Goal: Transaction & Acquisition: Purchase product/service

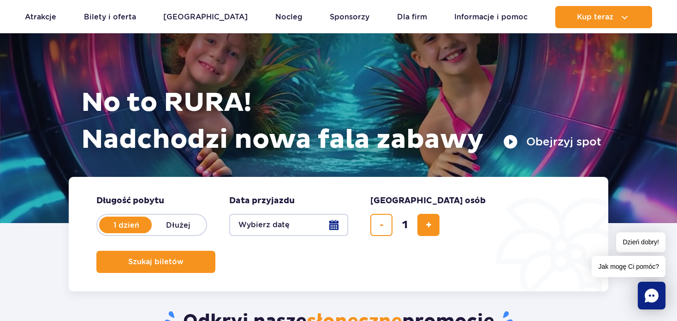
scroll to position [92, 0]
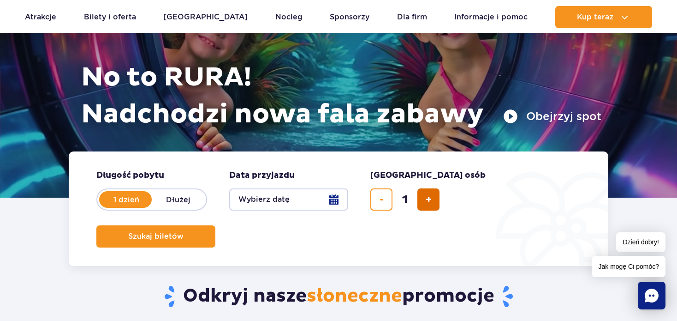
click at [439, 201] on button "dodaj bilet" at bounding box center [428, 199] width 22 height 22
type input "2"
click at [284, 195] on button "Wybierz datę" at bounding box center [288, 199] width 119 height 22
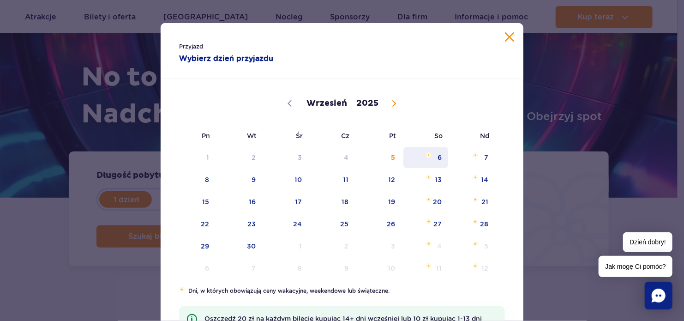
click at [432, 154] on span "6" at bounding box center [425, 157] width 47 height 21
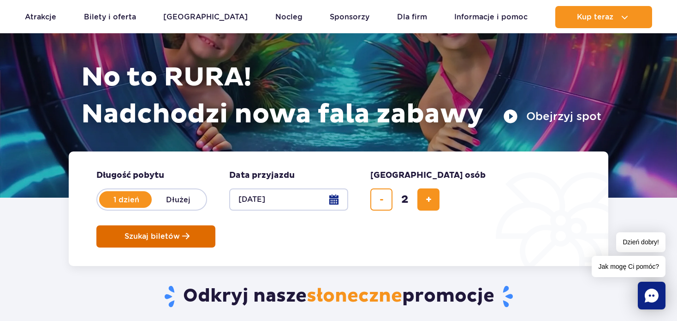
click at [180, 232] on span "Szukaj biletów" at bounding box center [152, 236] width 55 height 8
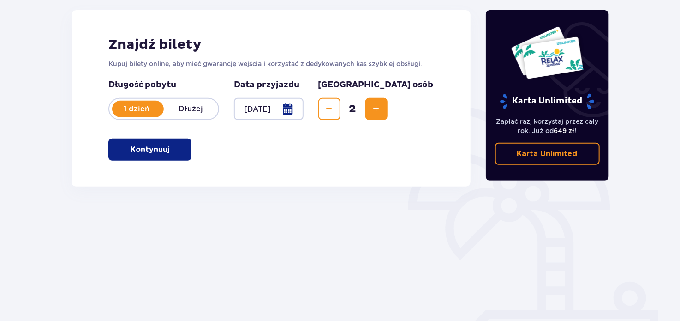
scroll to position [138, 0]
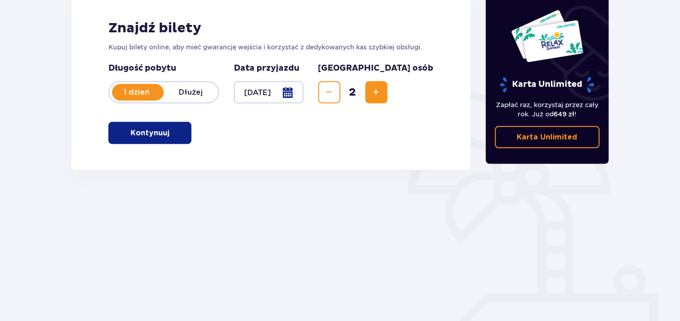
click at [180, 131] on button "Kontynuuj" at bounding box center [149, 133] width 83 height 22
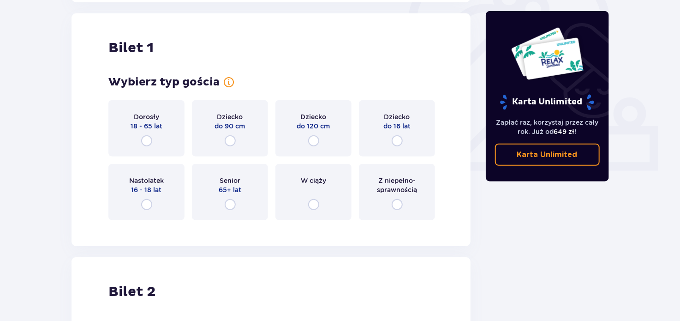
scroll to position [308, 0]
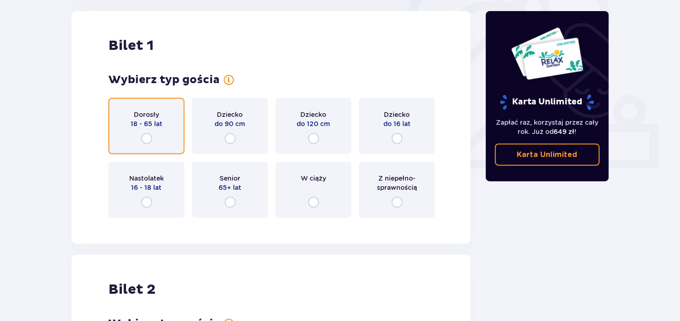
click at [146, 138] on input "radio" at bounding box center [146, 138] width 11 height 11
radio input "true"
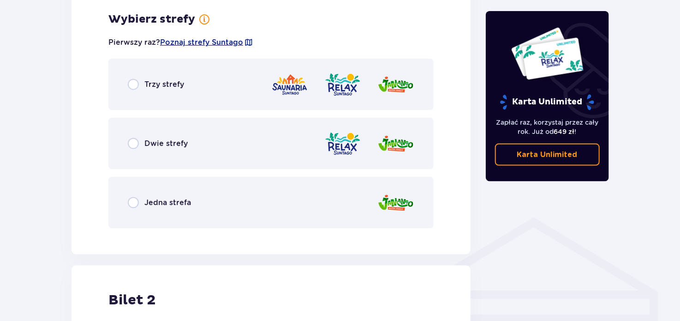
scroll to position [533, 0]
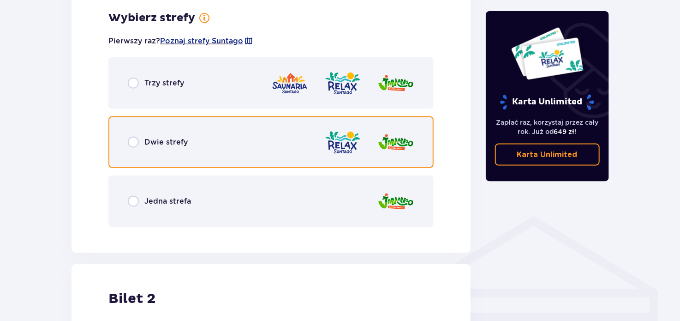
click at [137, 144] on input "radio" at bounding box center [133, 142] width 11 height 11
radio input "true"
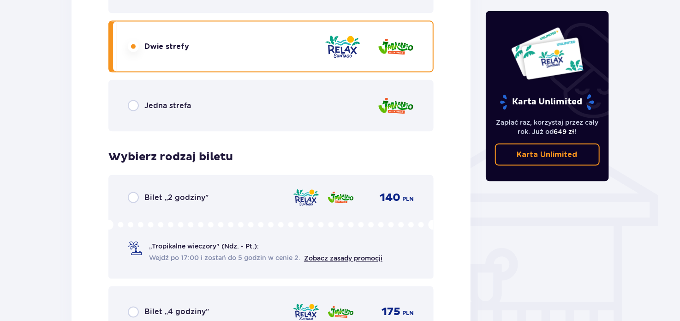
scroll to position [583, 0]
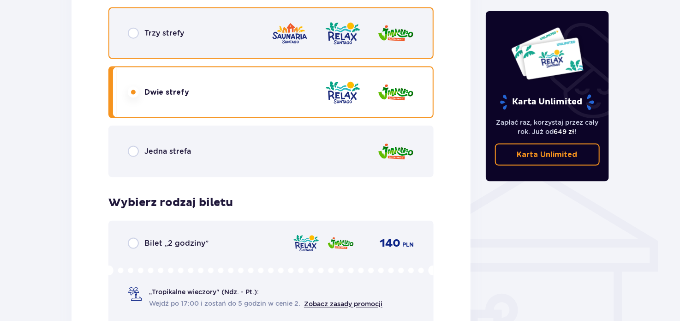
click at [135, 32] on input "radio" at bounding box center [133, 33] width 11 height 11
radio input "true"
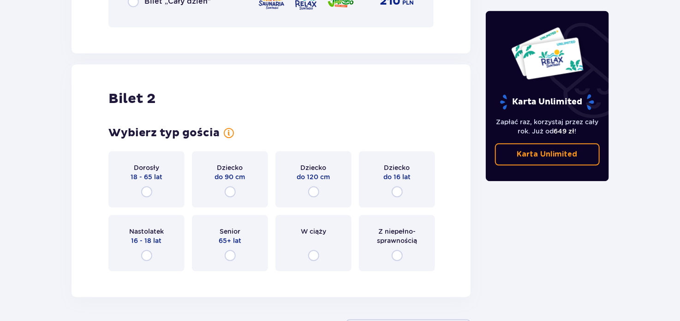
scroll to position [0, 0]
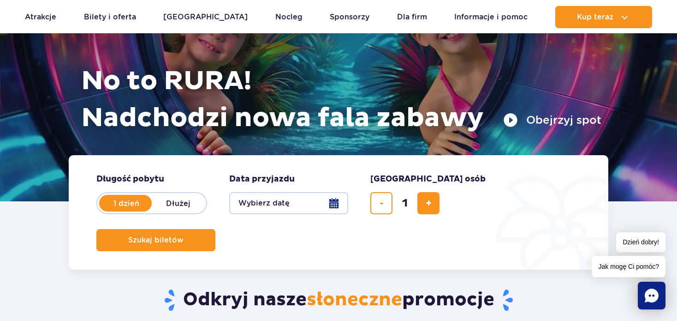
scroll to position [92, 0]
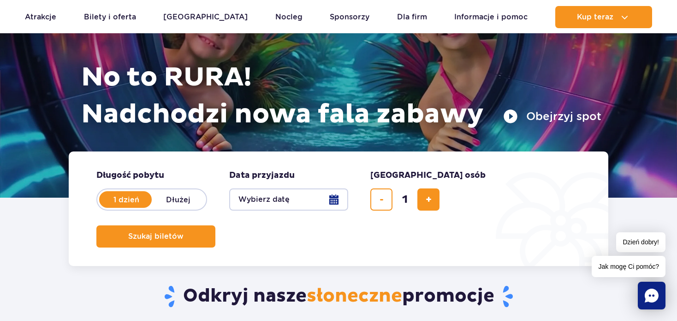
click at [309, 202] on button "Wybierz datę" at bounding box center [288, 199] width 119 height 22
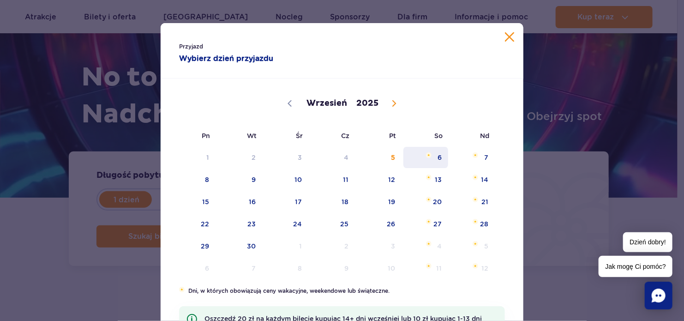
click at [417, 155] on span "6" at bounding box center [425, 157] width 47 height 21
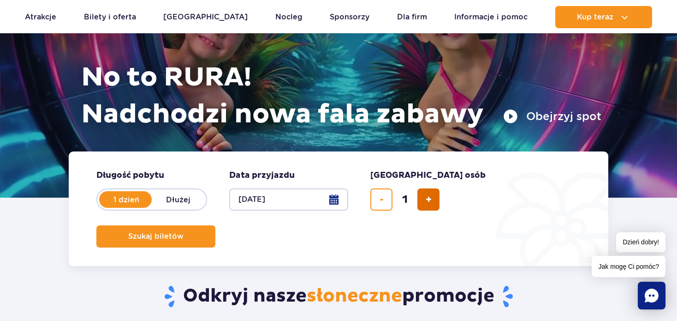
click at [426, 199] on span "dodaj bilet" at bounding box center [429, 199] width 6 height 0
type input "2"
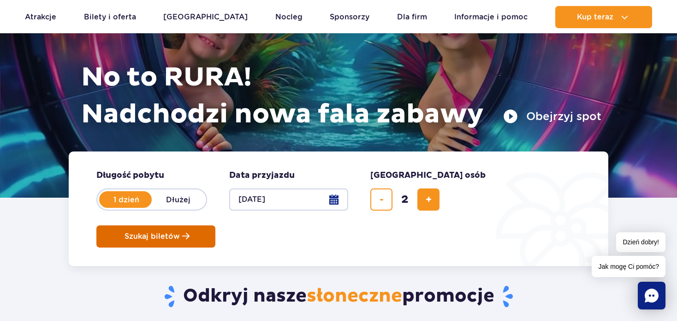
click at [180, 232] on span "Szukaj biletów" at bounding box center [152, 236] width 55 height 8
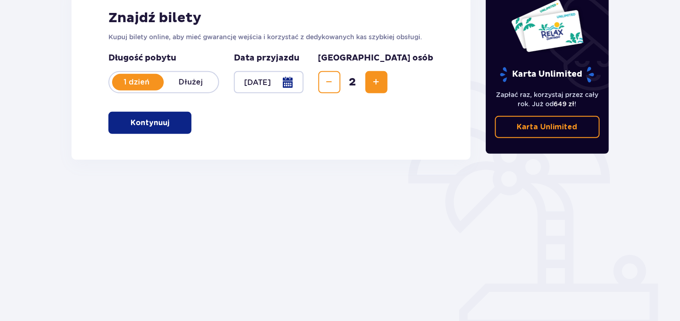
scroll to position [149, 0]
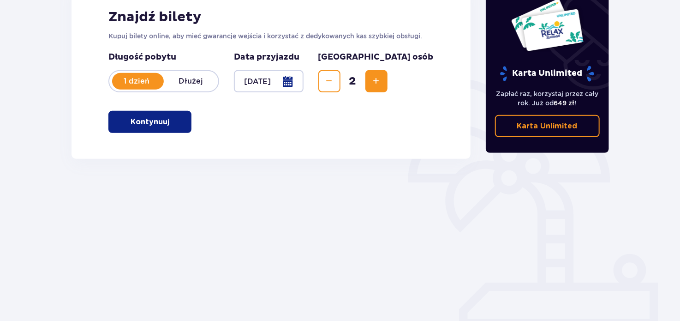
click at [170, 125] on span "button" at bounding box center [171, 121] width 11 height 11
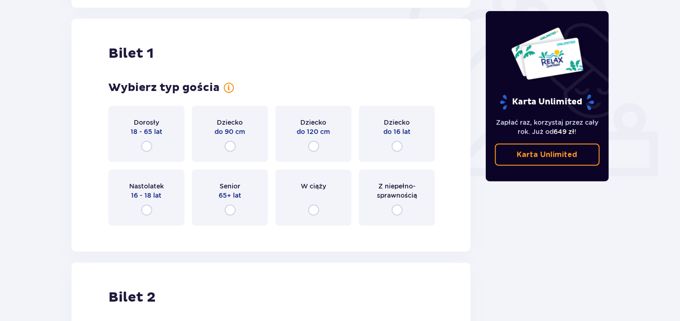
scroll to position [308, 0]
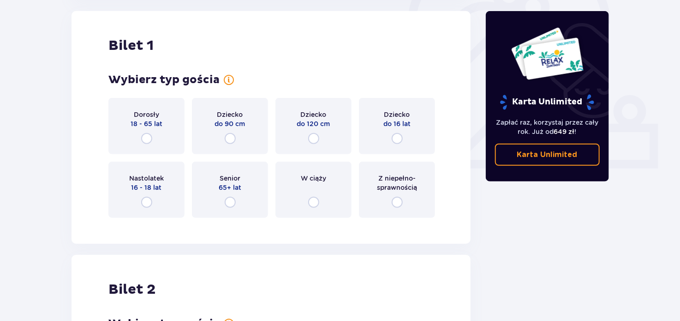
click at [126, 135] on div "Dorosły 18 - 65 lat" at bounding box center [146, 126] width 76 height 56
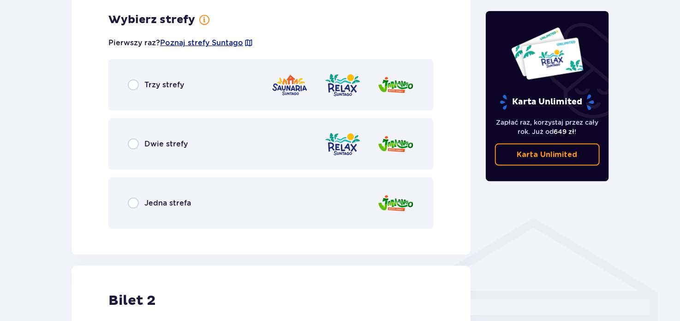
scroll to position [533, 0]
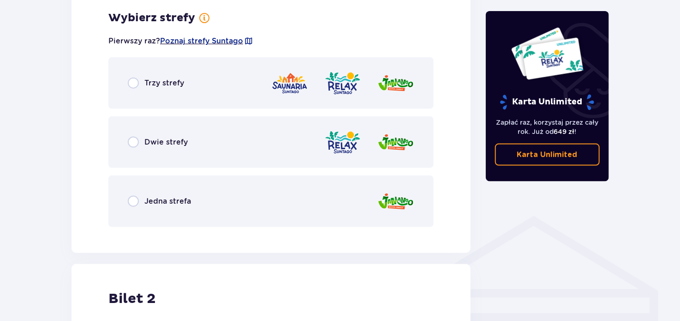
click at [154, 149] on div "Dwie strefy" at bounding box center [270, 142] width 325 height 52
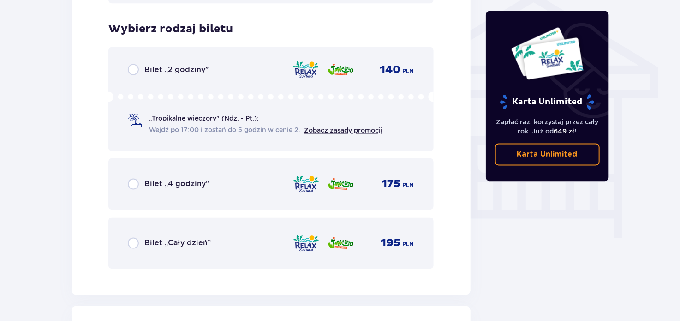
scroll to position [768, 0]
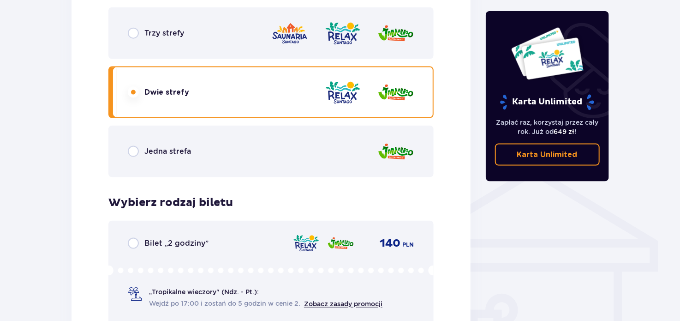
click at [168, 42] on div "Trzy strefy" at bounding box center [270, 33] width 325 height 52
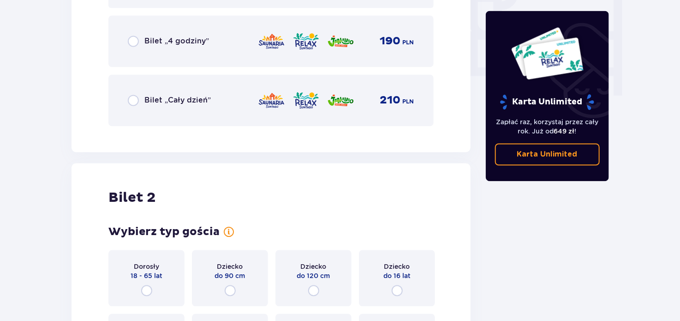
scroll to position [906, 0]
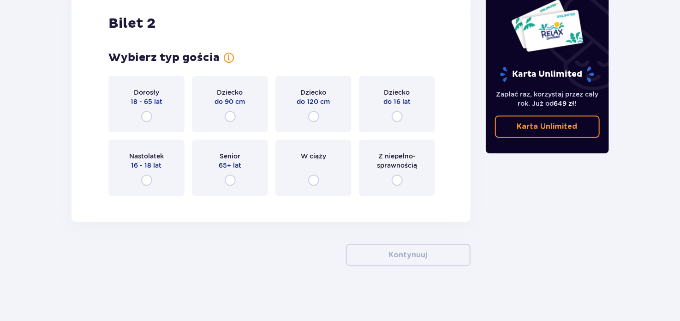
click at [135, 111] on div "Dorosły 18 - 65 lat" at bounding box center [146, 104] width 76 height 56
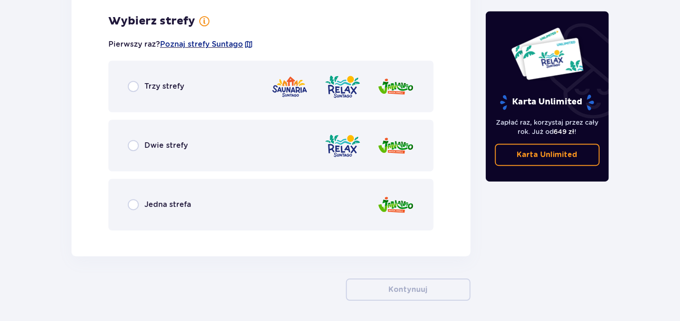
scroll to position [1275, 0]
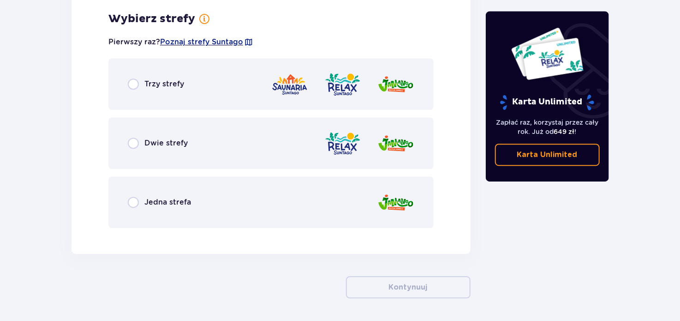
click at [135, 77] on div "Trzy strefy" at bounding box center [270, 84] width 325 height 52
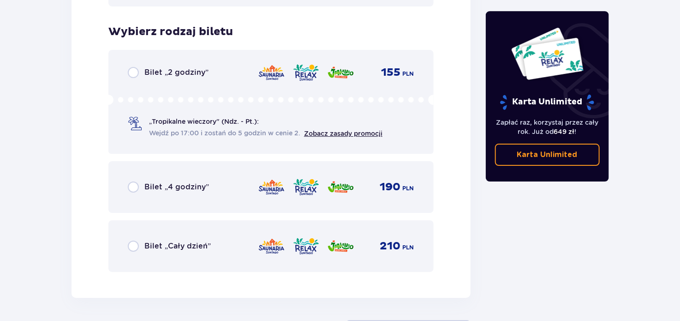
scroll to position [1510, 0]
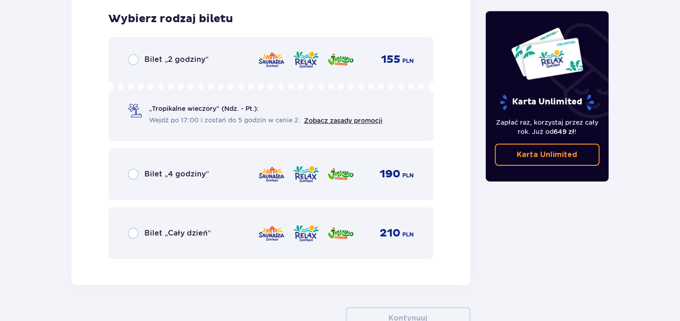
click at [123, 235] on div "Bilet „Cały dzień” 210 PLN" at bounding box center [270, 233] width 325 height 52
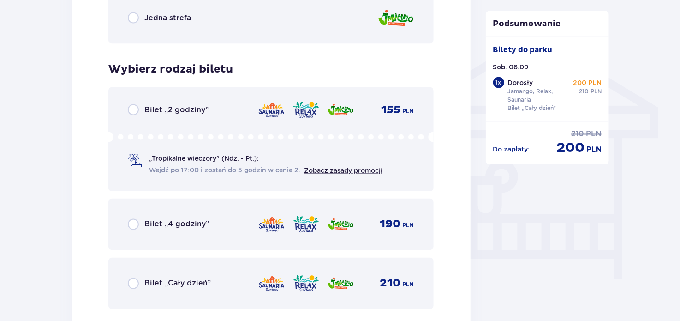
scroll to position [723, 0]
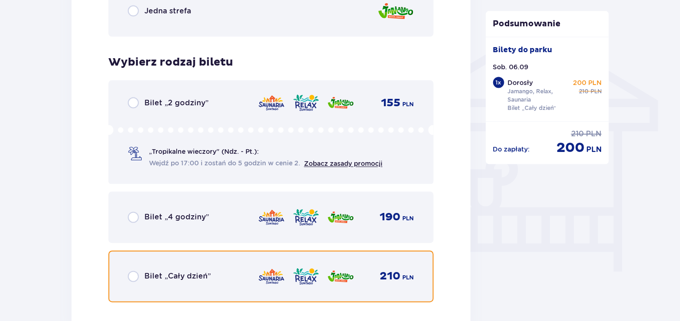
drag, startPoint x: 131, startPoint y: 280, endPoint x: 149, endPoint y: 269, distance: 21.7
click at [131, 280] on input "radio" at bounding box center [133, 276] width 11 height 11
radio input "true"
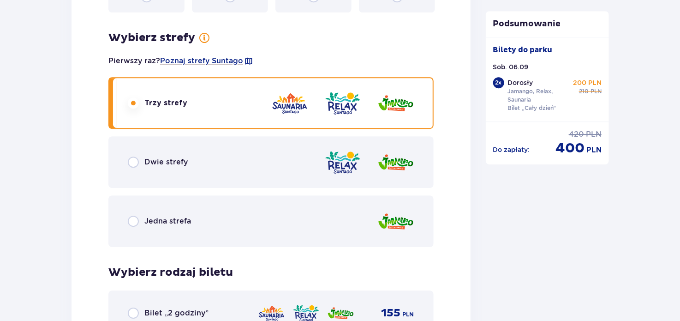
scroll to position [1251, 0]
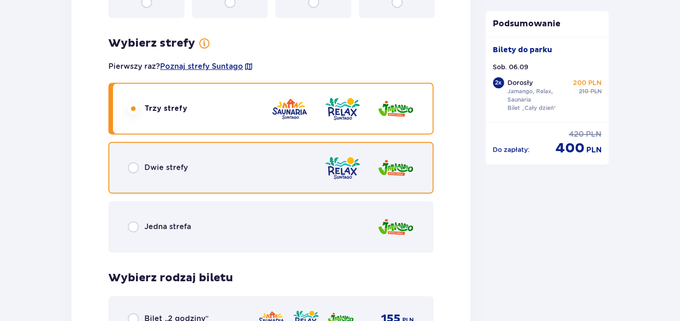
click at [132, 166] on input "radio" at bounding box center [133, 167] width 11 height 11
radio input "true"
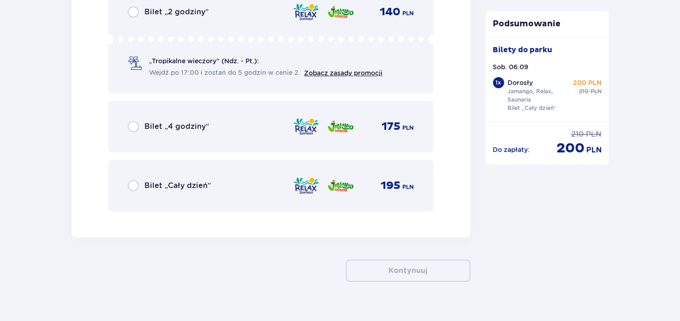
scroll to position [1572, 0]
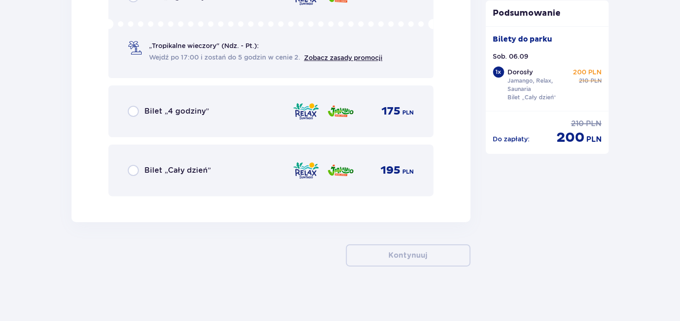
click at [126, 170] on div "Bilet „Cały dzień” 195 PLN" at bounding box center [270, 170] width 325 height 52
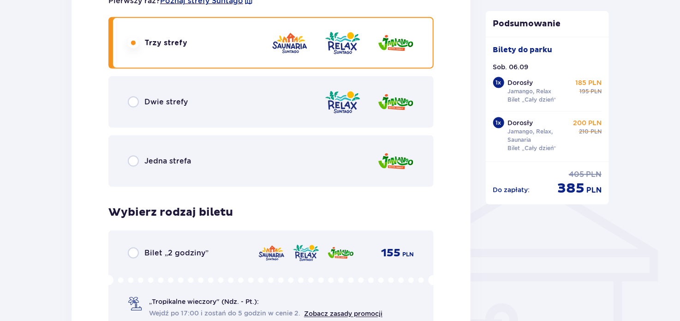
scroll to position [559, 0]
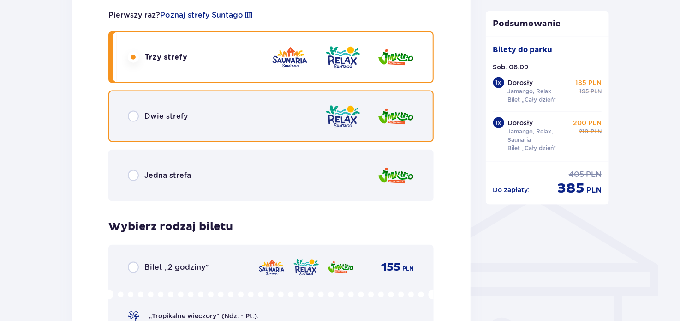
click at [128, 115] on input "radio" at bounding box center [133, 116] width 11 height 11
radio input "true"
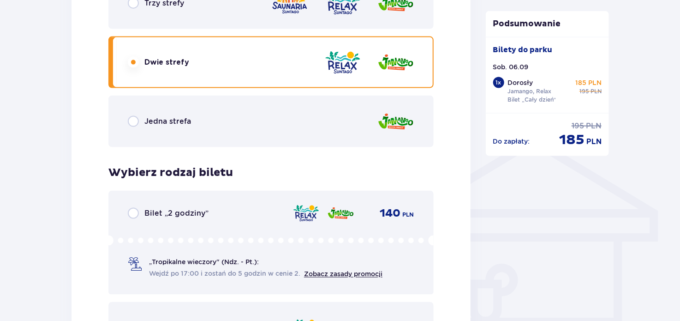
scroll to position [744, 0]
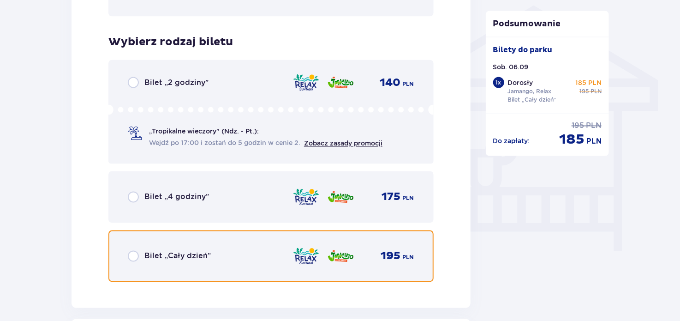
click at [130, 254] on input "radio" at bounding box center [133, 255] width 11 height 11
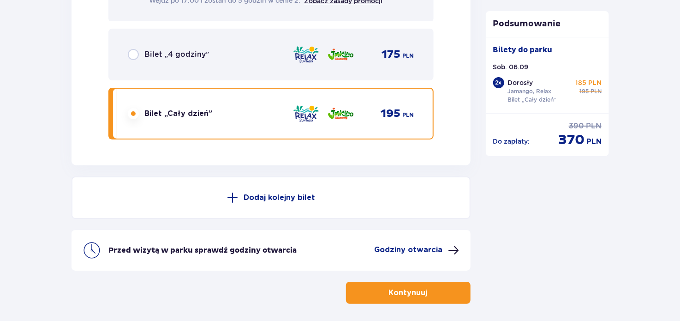
scroll to position [1666, 0]
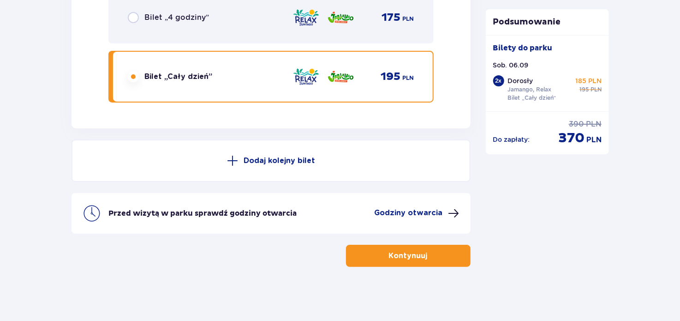
click at [400, 248] on button "Kontynuuj" at bounding box center [408, 255] width 125 height 22
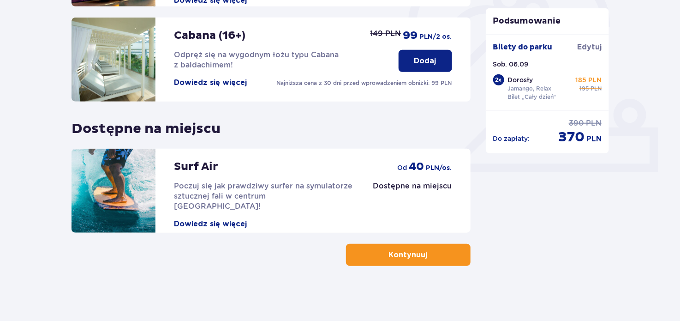
click at [404, 255] on p "Kontynuuj" at bounding box center [408, 255] width 39 height 10
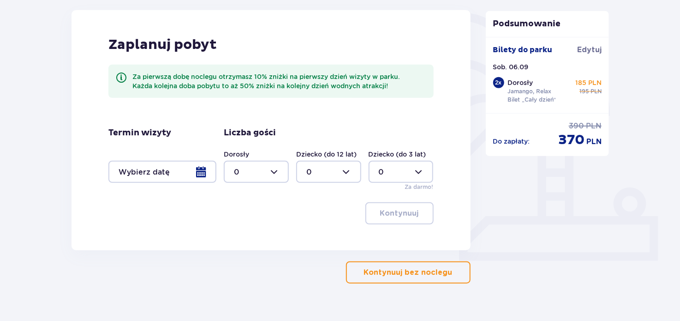
scroll to position [230, 0]
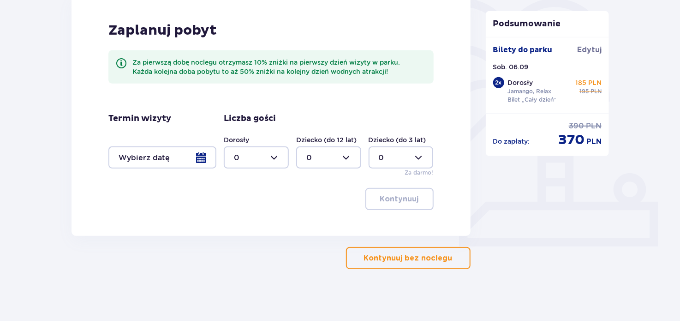
click at [404, 257] on p "Kontynuuj bez noclegu" at bounding box center [408, 258] width 89 height 10
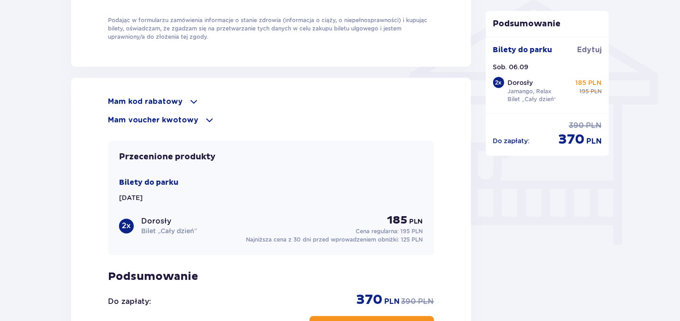
scroll to position [738, 0]
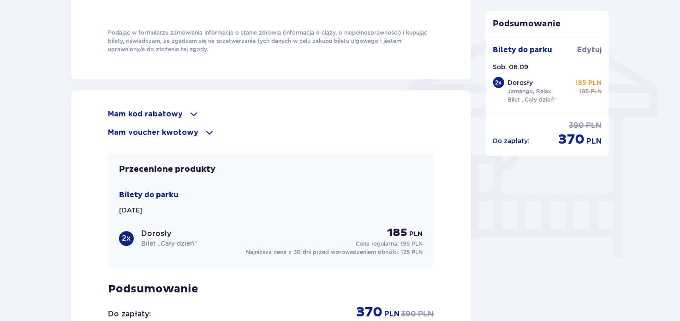
click at [190, 109] on span at bounding box center [193, 114] width 11 height 11
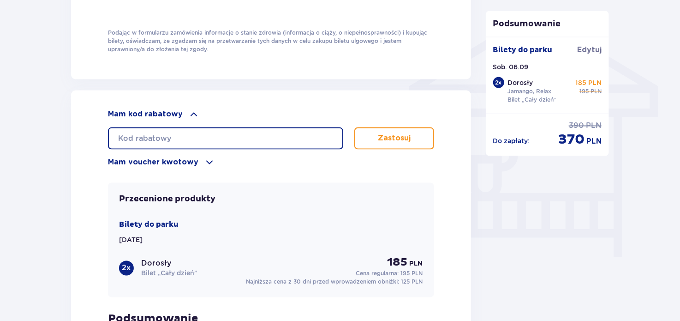
click at [223, 137] on input "text" at bounding box center [225, 138] width 235 height 22
type input "student30"
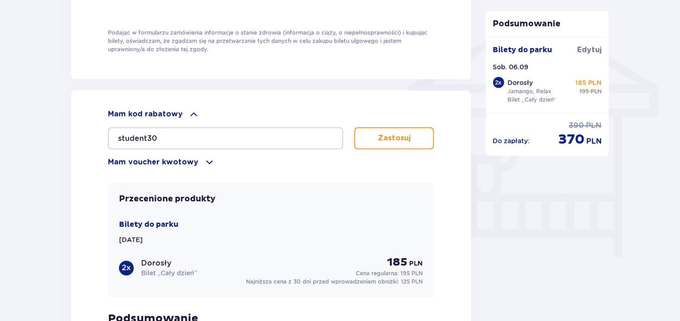
click at [394, 136] on p "Zastosuj" at bounding box center [394, 138] width 33 height 10
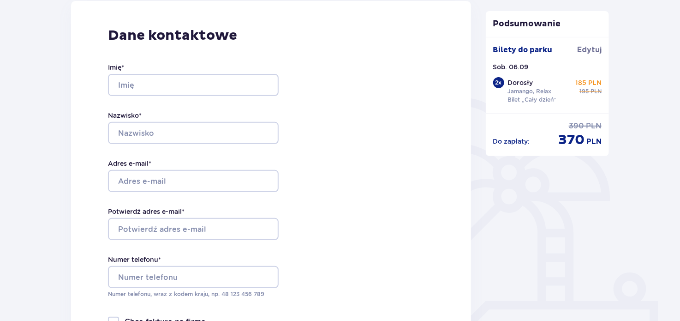
scroll to position [0, 0]
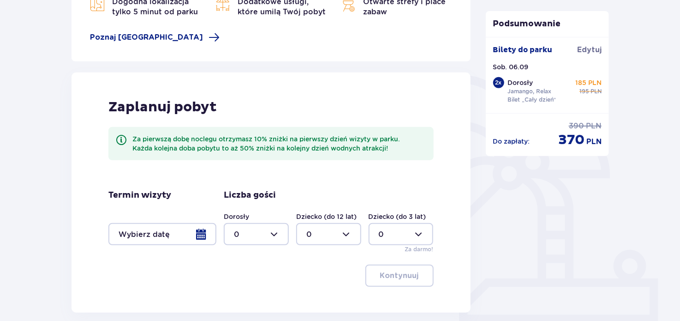
scroll to position [230, 0]
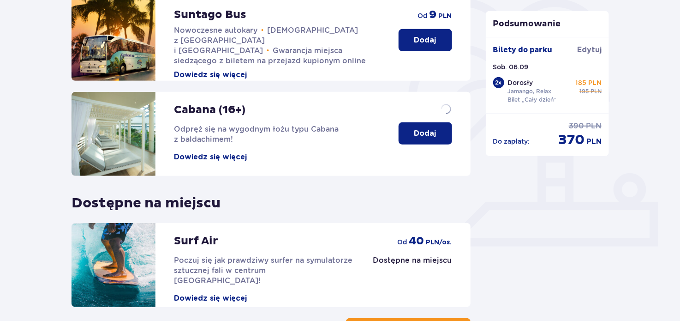
scroll to position [266, 0]
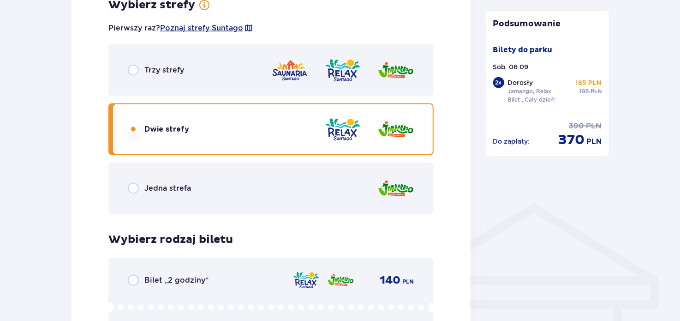
scroll to position [554, 0]
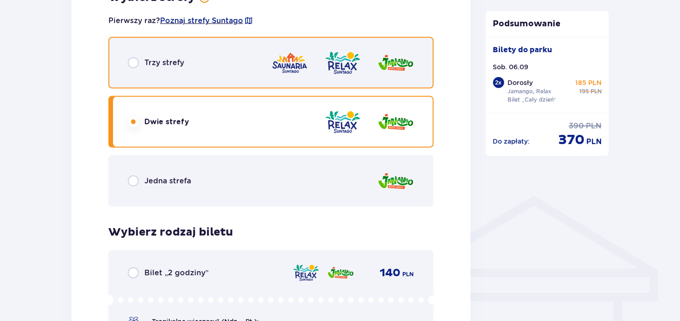
click at [130, 66] on input "radio" at bounding box center [133, 62] width 11 height 11
radio input "true"
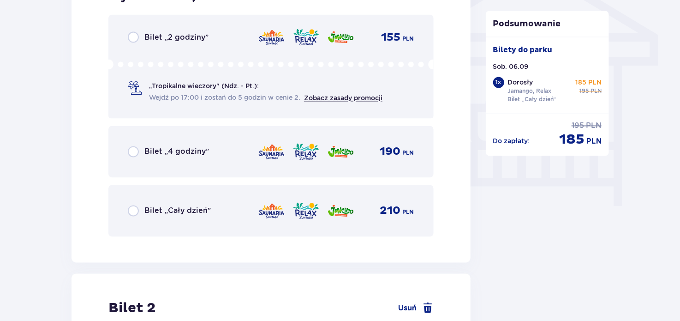
scroll to position [860, 0]
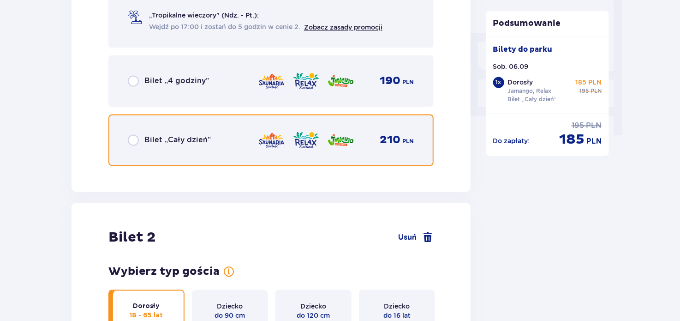
click at [130, 134] on input "radio" at bounding box center [133, 139] width 11 height 11
radio input "true"
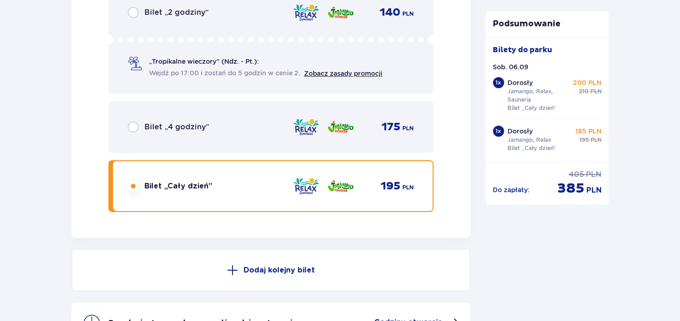
scroll to position [1661, 0]
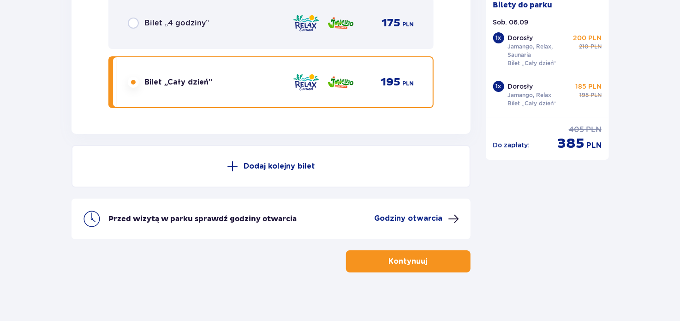
click at [411, 260] on p "Kontynuuj" at bounding box center [408, 261] width 39 height 10
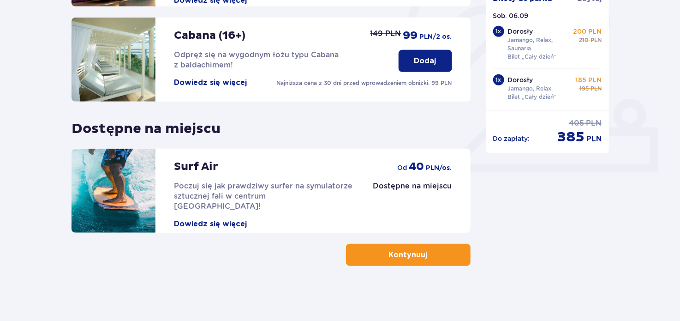
click at [413, 253] on p "Kontynuuj" at bounding box center [408, 255] width 39 height 10
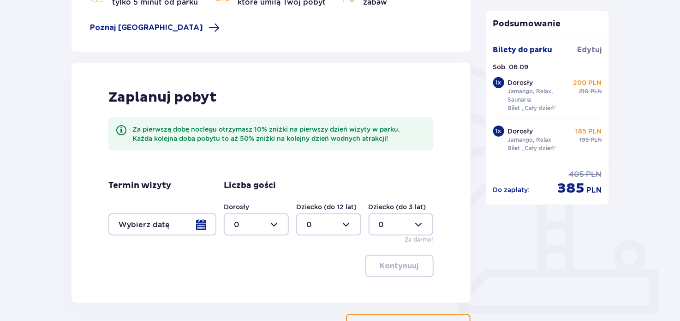
scroll to position [234, 0]
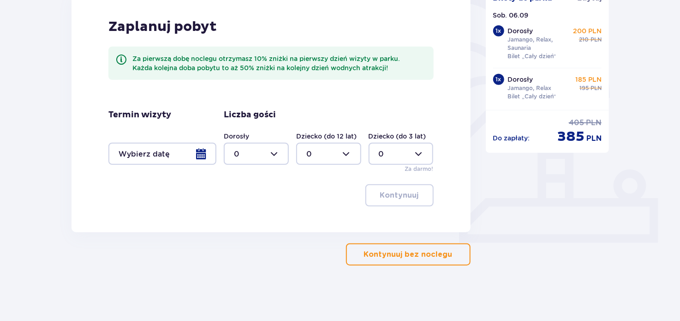
click at [399, 250] on p "Kontynuuj bez noclegu" at bounding box center [408, 254] width 89 height 10
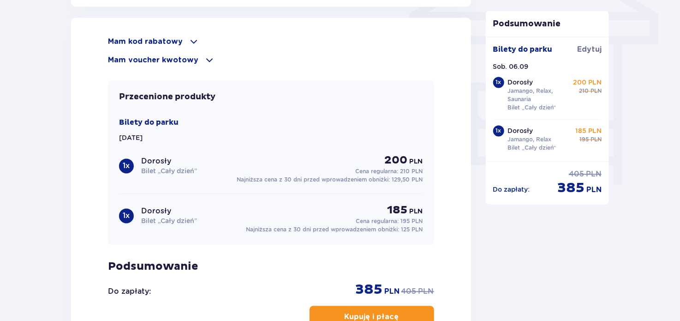
scroll to position [676, 0]
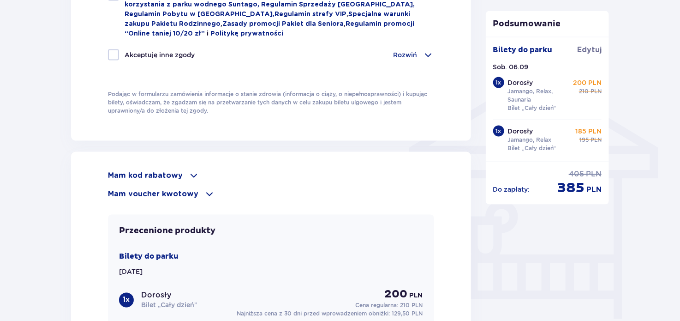
click at [162, 171] on p "Mam kod rabatowy" at bounding box center [145, 176] width 75 height 10
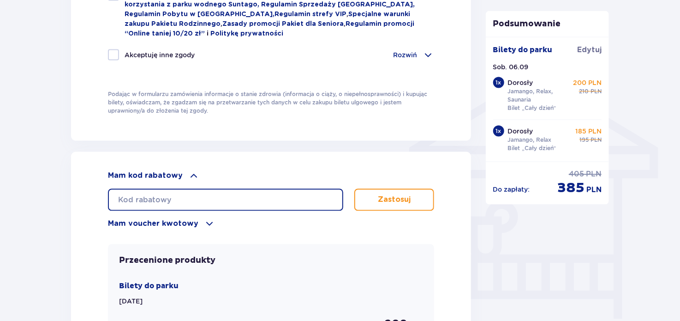
click at [187, 205] on input "text" at bounding box center [225, 200] width 235 height 22
type input "student30"
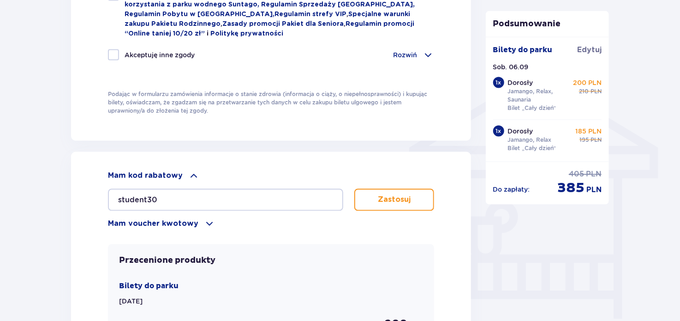
click at [363, 207] on button "Zastosuj" at bounding box center [394, 200] width 80 height 22
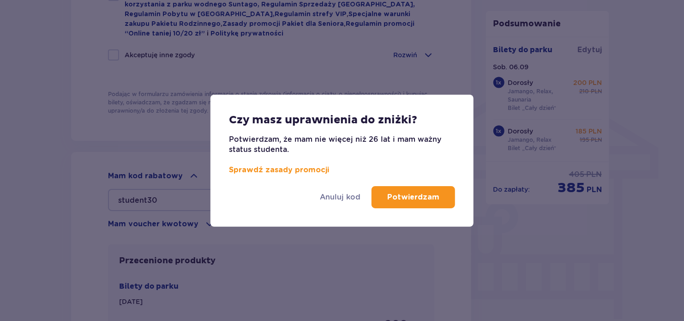
click at [400, 197] on p "Potwierdzam" at bounding box center [413, 197] width 52 height 10
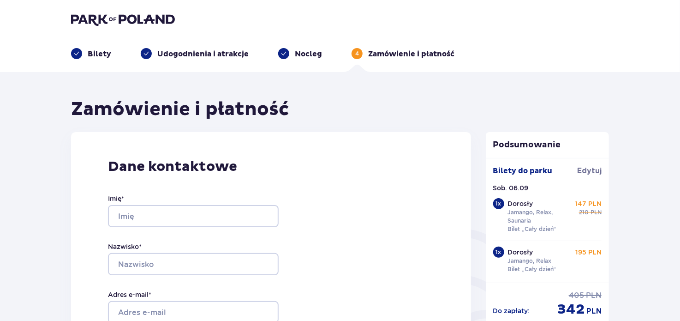
scroll to position [185, 0]
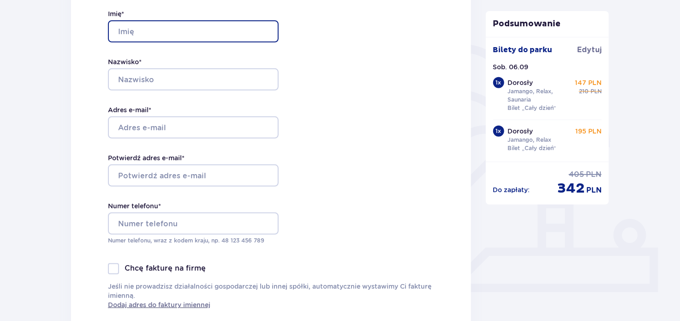
click at [174, 30] on input "Imię *" at bounding box center [193, 31] width 171 height 22
type input "k"
type input "Karol"
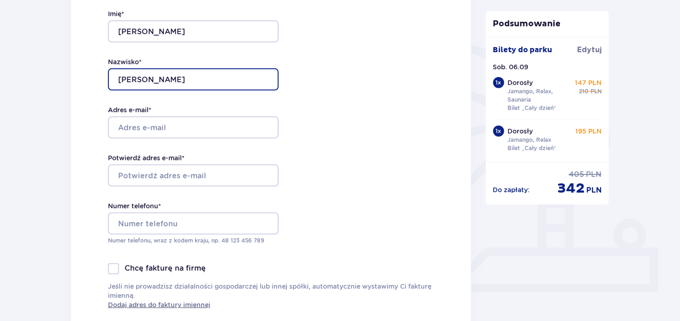
type input "Mańkowski"
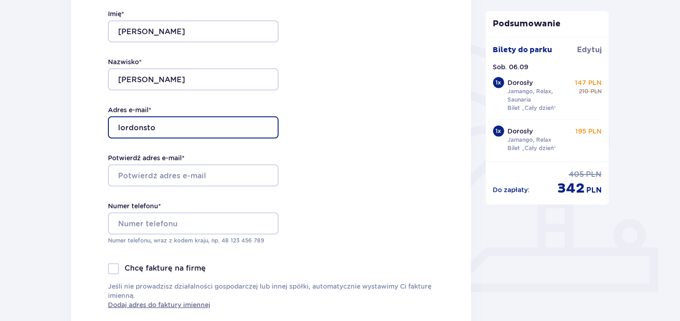
type input "[EMAIL_ADDRESS][DOMAIN_NAME]"
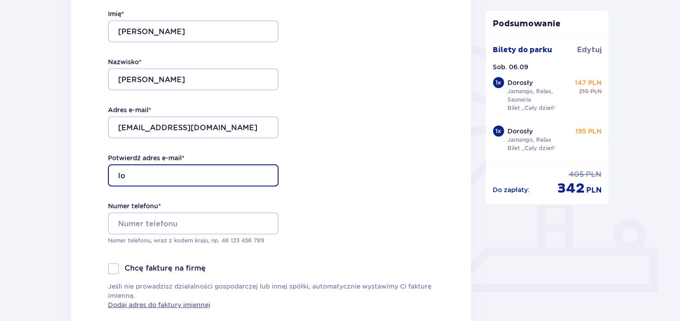
type input "l"
type input "[EMAIL_ADDRESS][DOMAIN_NAME]"
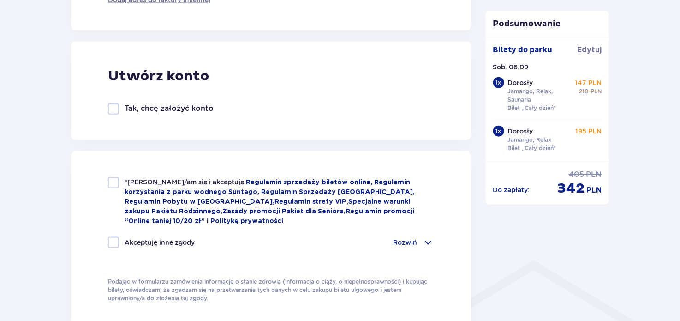
scroll to position [600, 0]
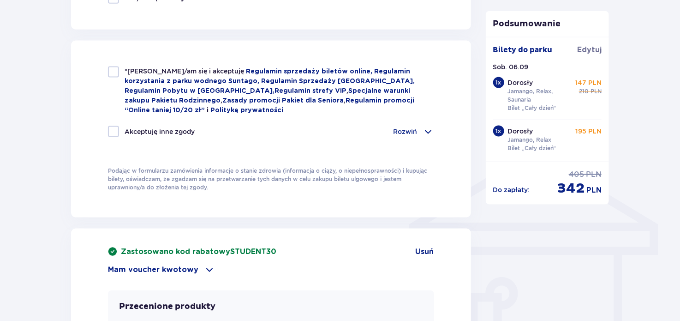
type input "798640898"
click at [115, 76] on div at bounding box center [113, 71] width 11 height 11
checkbox input "true"
click at [115, 136] on div "Akceptuję inne zgody Rozwiń Chcę otrzymywać od Global Parks Poland Sp. z o.o. z…" at bounding box center [271, 137] width 326 height 22
click at [117, 133] on div "Akceptuję inne zgody" at bounding box center [151, 131] width 87 height 11
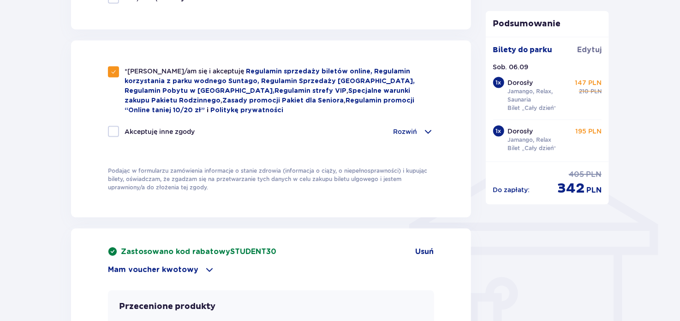
checkbox input "true"
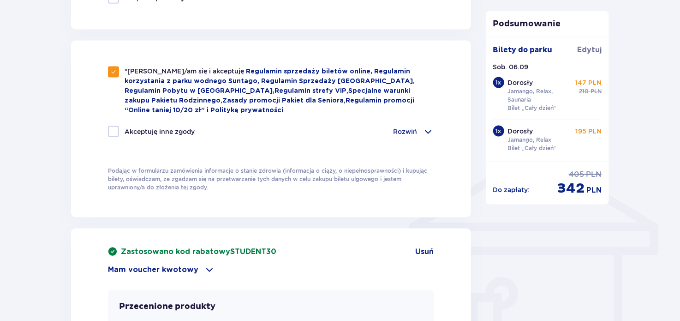
checkbox input "true"
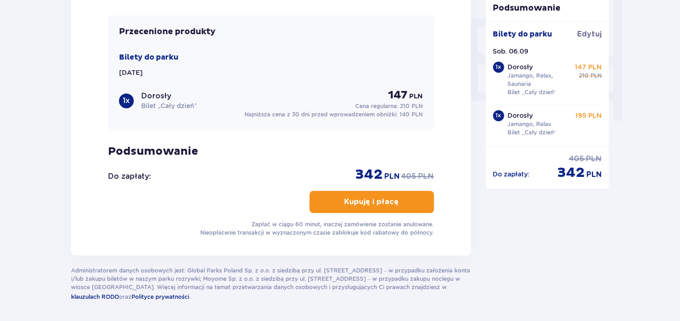
scroll to position [876, 0]
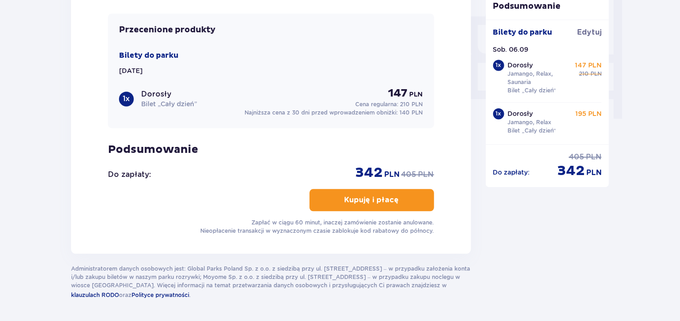
click at [372, 196] on p "Kupuję i płacę" at bounding box center [372, 200] width 54 height 10
